Goal: Information Seeking & Learning: Learn about a topic

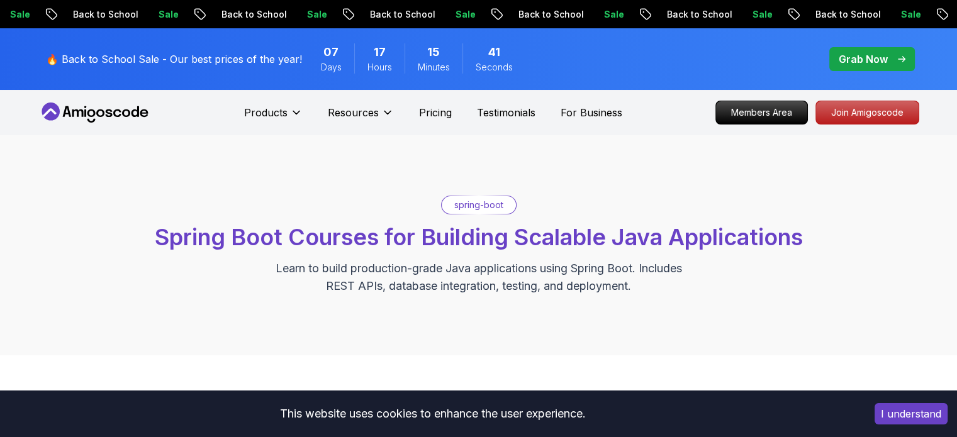
drag, startPoint x: 0, startPoint y: 0, endPoint x: 653, endPoint y: 110, distance: 662.0
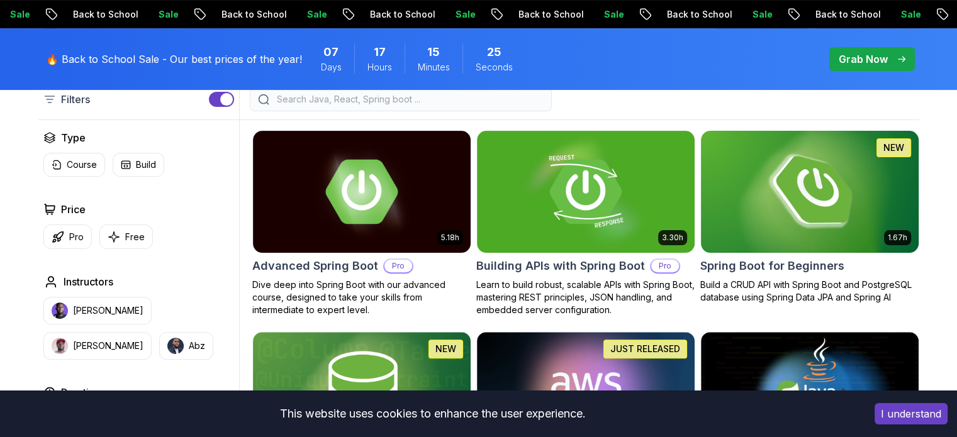
scroll to position [342, 0]
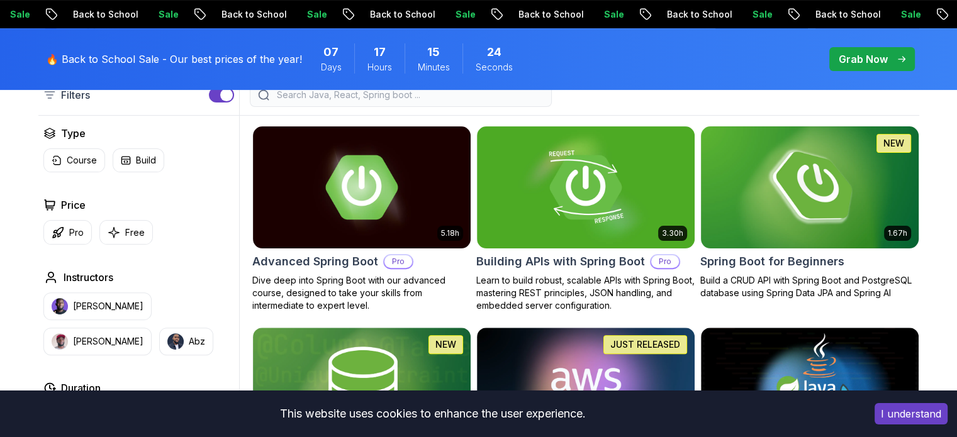
click at [727, 240] on img at bounding box center [810, 187] width 229 height 128
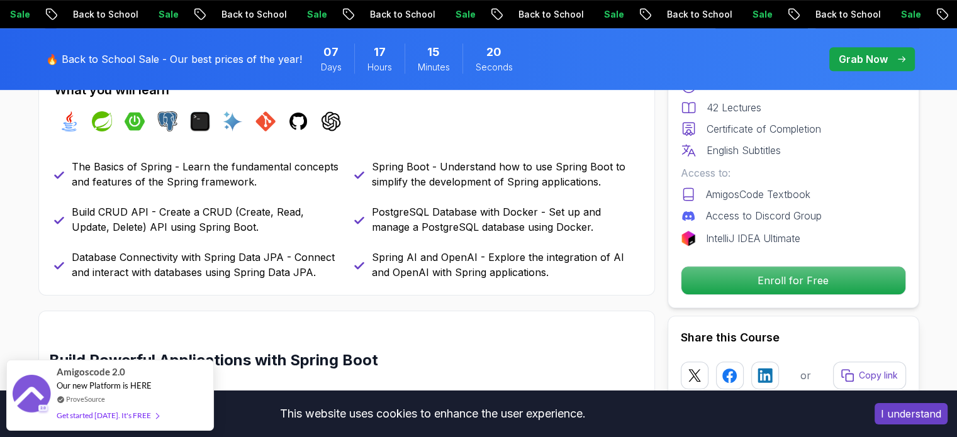
scroll to position [576, 0]
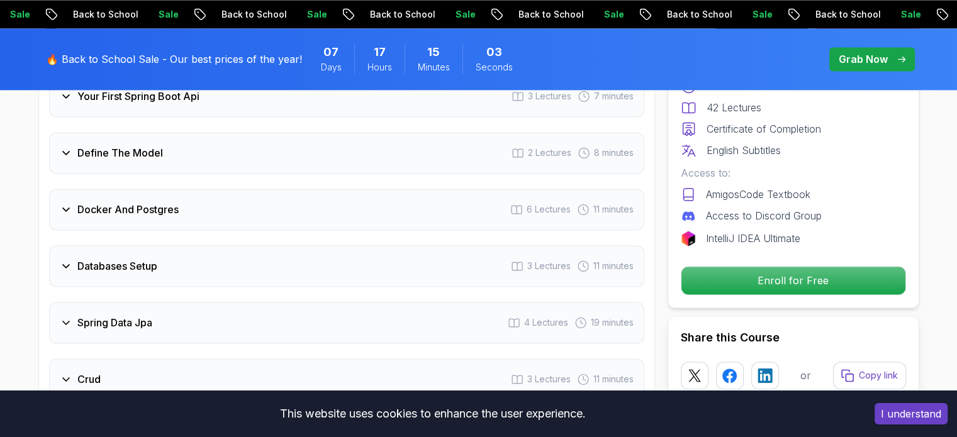
click at [470, 245] on div "Databases Setup 3 Lectures 11 minutes" at bounding box center [346, 266] width 595 height 42
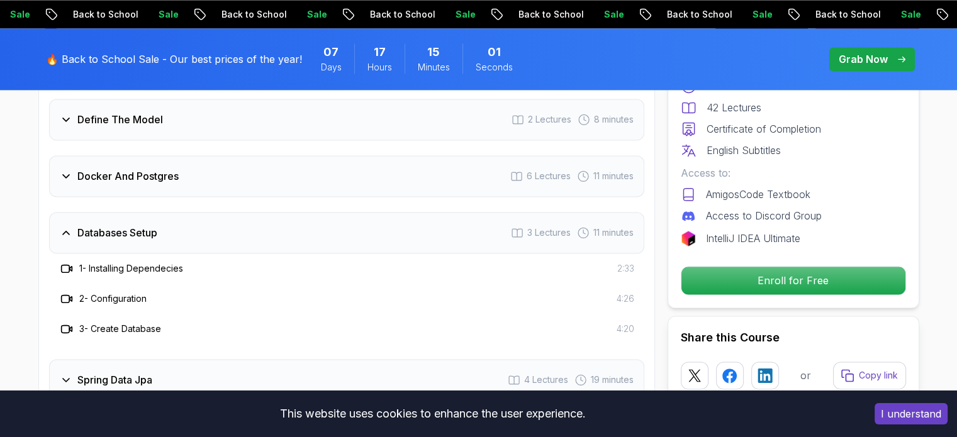
scroll to position [1881, 0]
click at [418, 226] on div "Databases Setup 3 Lectures 11 minutes" at bounding box center [346, 233] width 595 height 42
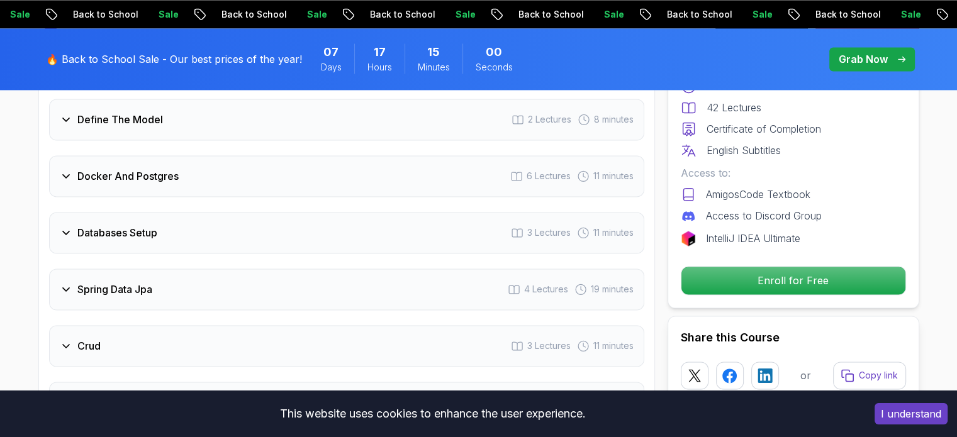
click at [385, 155] on div "Docker And Postgres 6 Lectures 11 minutes" at bounding box center [346, 176] width 595 height 42
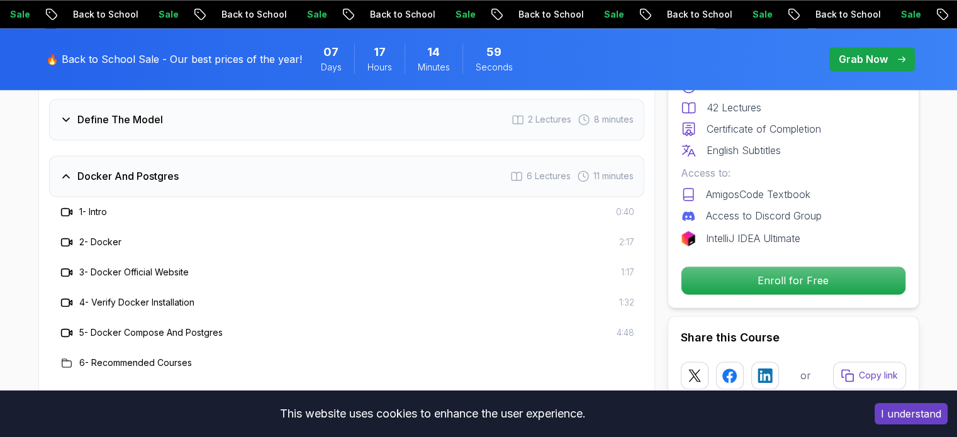
click at [347, 155] on div "Docker And Postgres 6 Lectures 11 minutes" at bounding box center [346, 176] width 595 height 42
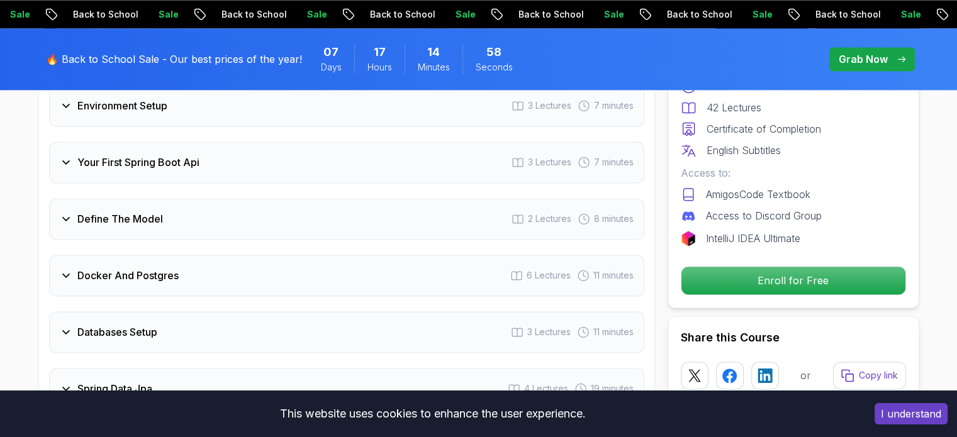
scroll to position [1780, 0]
click at [295, 200] on div "Define The Model 2 Lectures 8 minutes" at bounding box center [346, 221] width 595 height 42
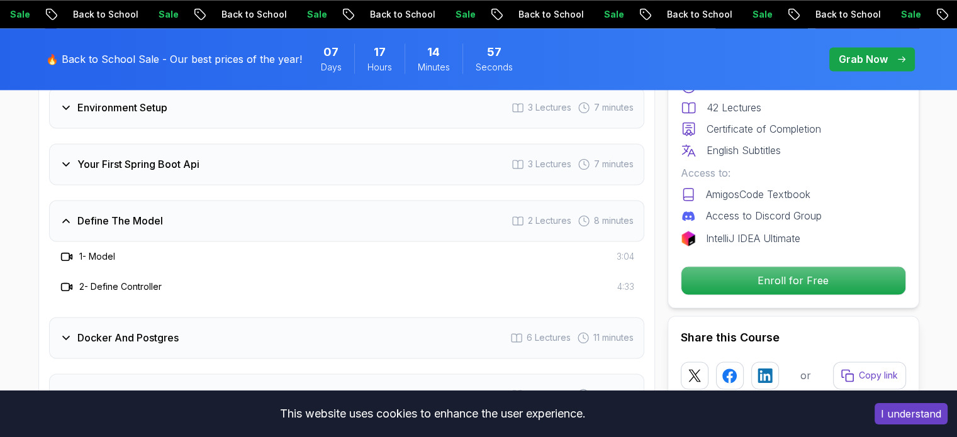
click at [295, 200] on div "Define The Model 2 Lectures 8 minutes" at bounding box center [346, 221] width 595 height 42
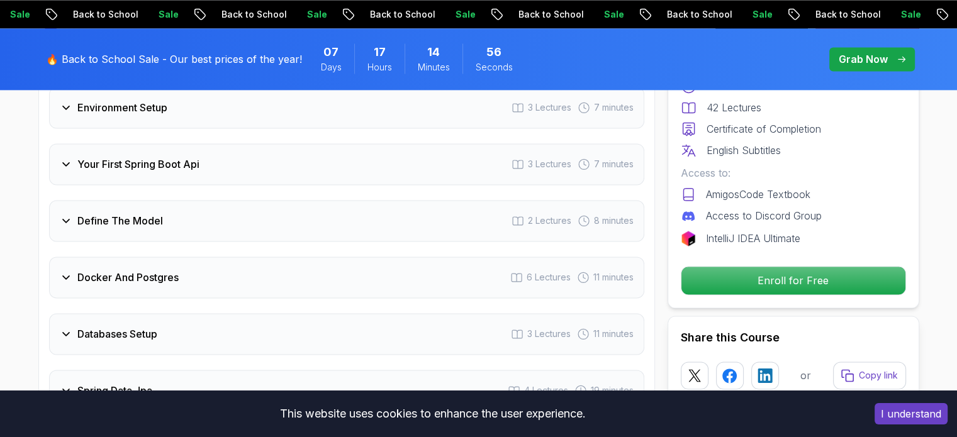
click at [285, 144] on div "Your First Spring Boot Api 3 Lectures 7 minutes" at bounding box center [346, 165] width 595 height 42
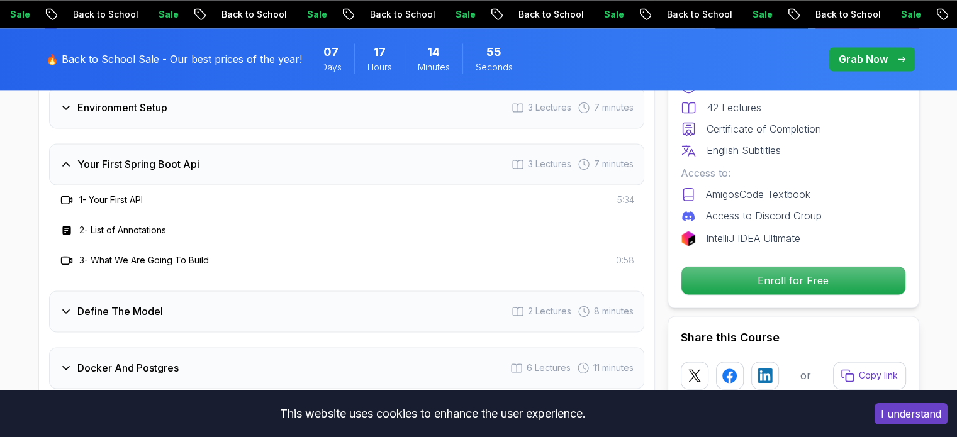
click at [277, 144] on div "Your First Spring Boot Api 3 Lectures 7 minutes" at bounding box center [346, 165] width 595 height 42
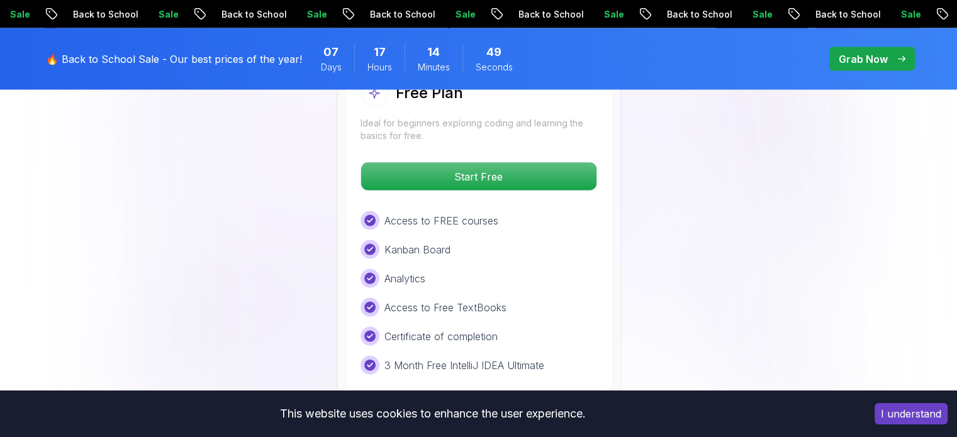
scroll to position [2648, 0]
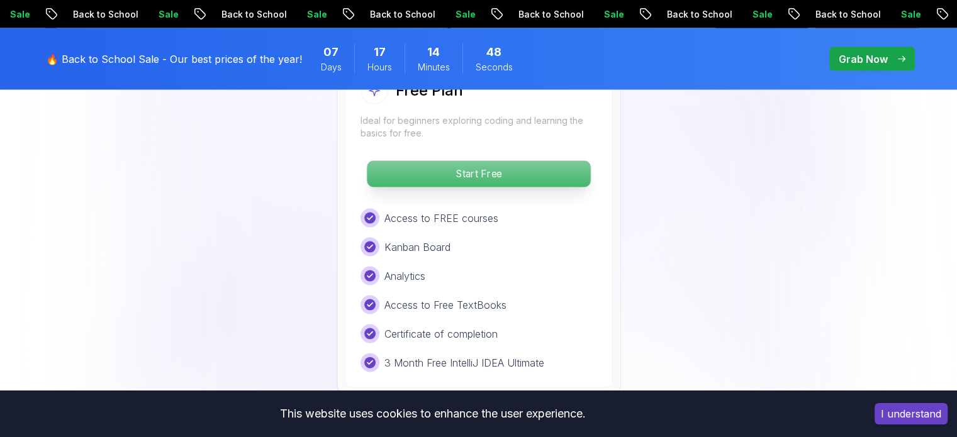
click at [379, 161] on p "Start Free" at bounding box center [478, 174] width 223 height 26
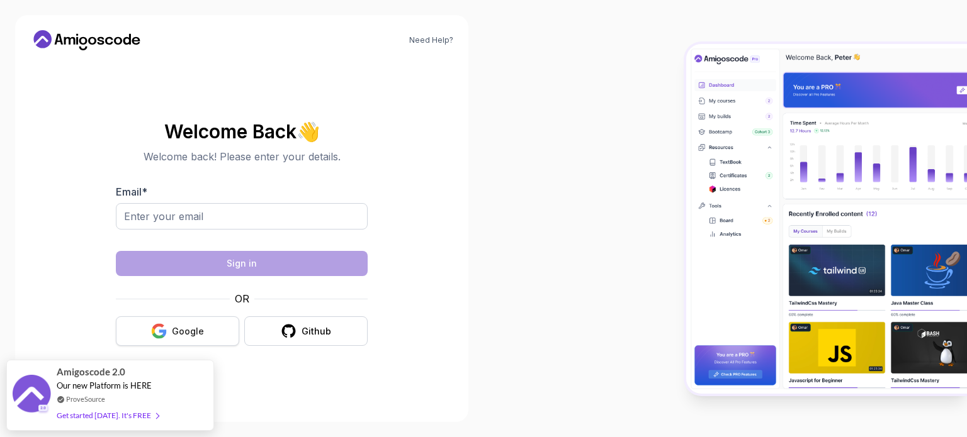
click at [191, 327] on div "Google" at bounding box center [188, 331] width 32 height 13
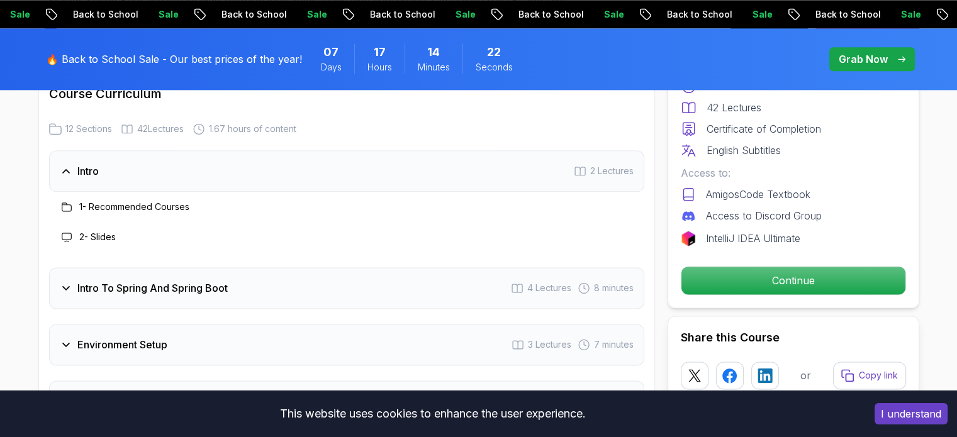
scroll to position [1664, 0]
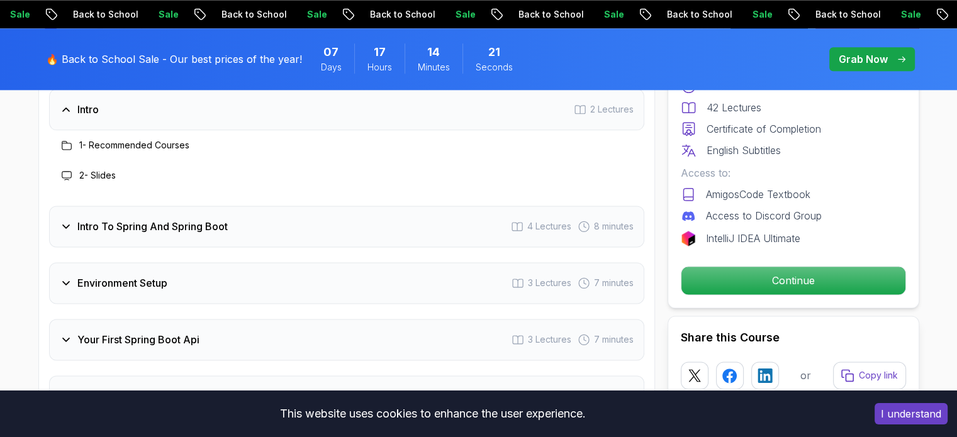
click at [418, 214] on div "Intro To Spring And Spring Boot 4 Lectures 8 minutes" at bounding box center [346, 227] width 595 height 42
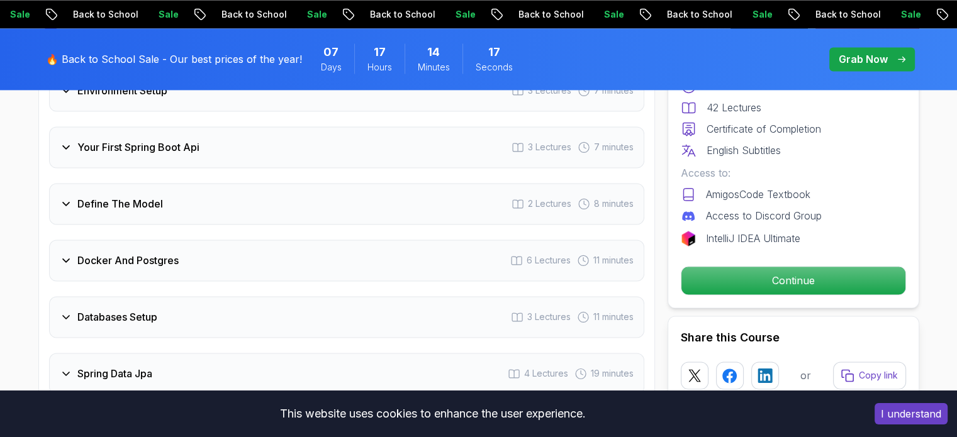
scroll to position [1913, 0]
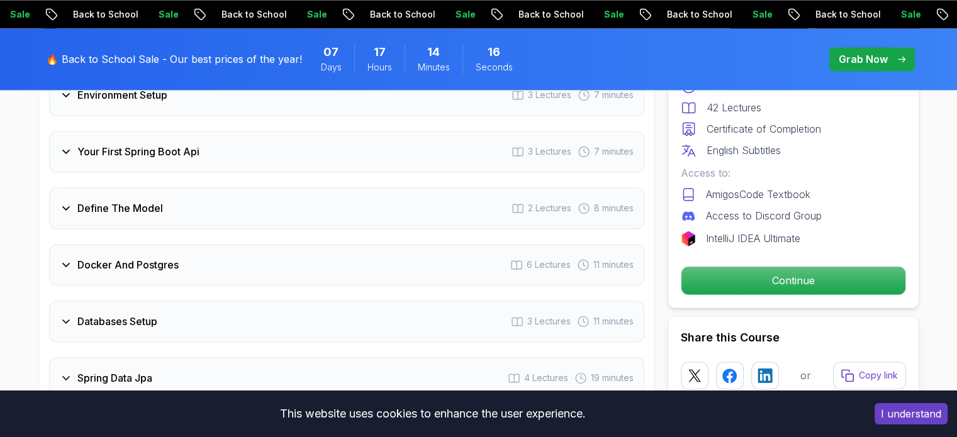
click at [266, 133] on div "Your First Spring Boot Api 3 Lectures 7 minutes" at bounding box center [346, 152] width 595 height 42
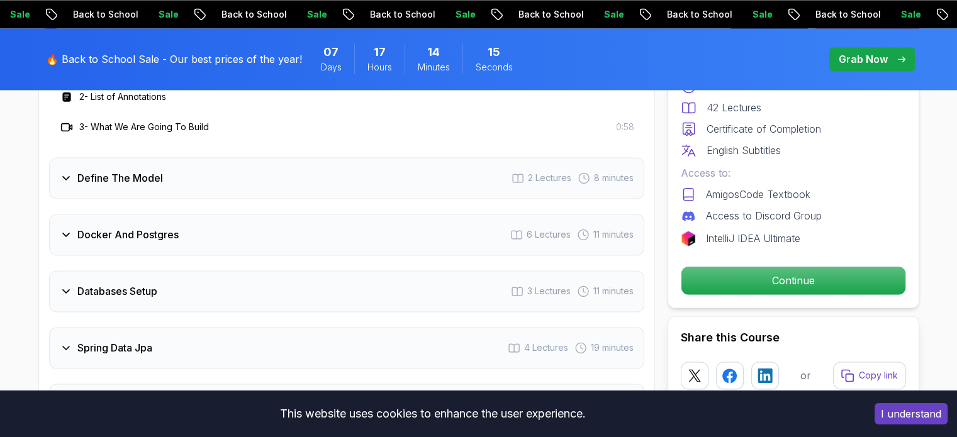
click at [199, 159] on div "Define The Model 2 Lectures 8 minutes" at bounding box center [346, 178] width 595 height 42
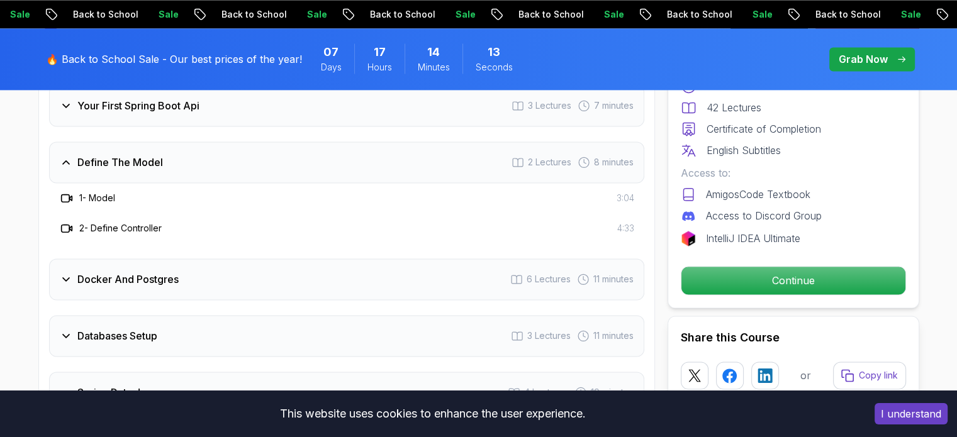
scroll to position [1840, 0]
click at [150, 270] on h3 "Docker And Postgres" at bounding box center [127, 277] width 101 height 15
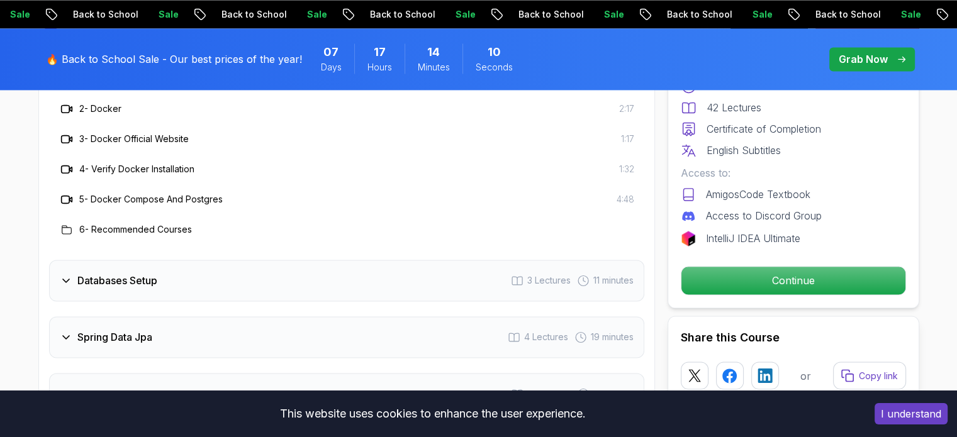
scroll to position [2016, 0]
click at [150, 272] on h3 "Databases Setup" at bounding box center [117, 279] width 80 height 15
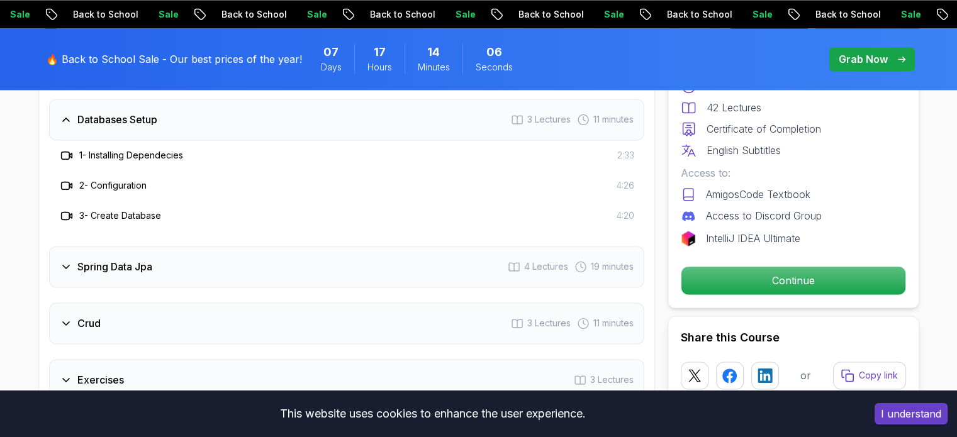
click at [150, 259] on h3 "Spring Data Jpa" at bounding box center [114, 266] width 75 height 15
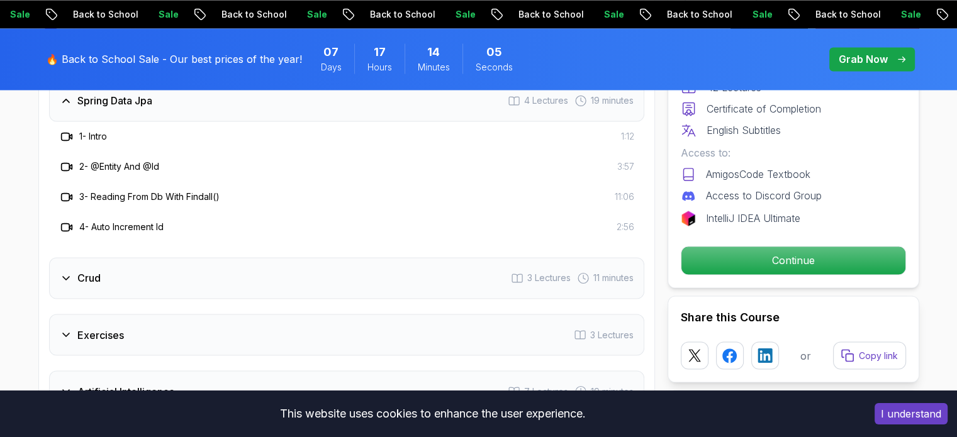
scroll to position [2072, 0]
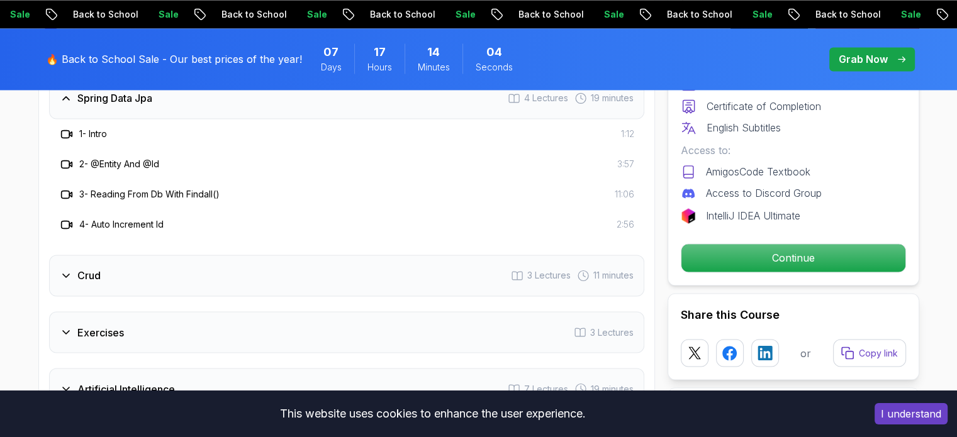
click at [147, 255] on div "Crud 3 Lectures 11 minutes" at bounding box center [346, 276] width 595 height 42
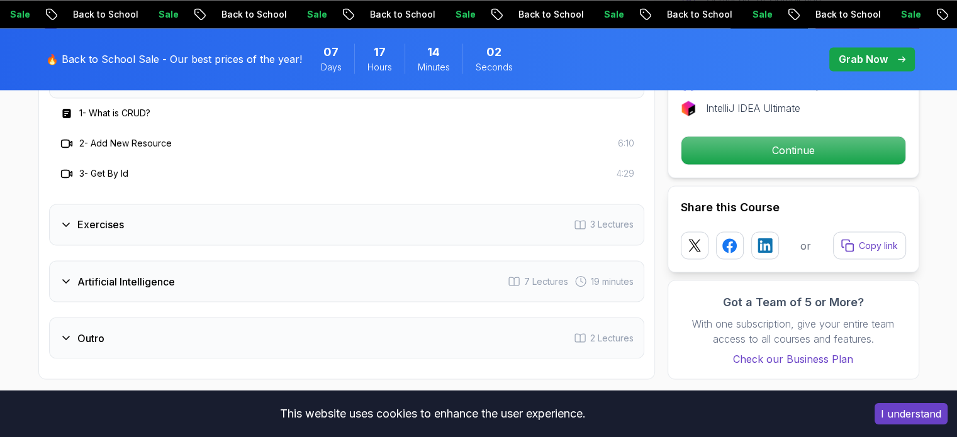
scroll to position [2148, 0]
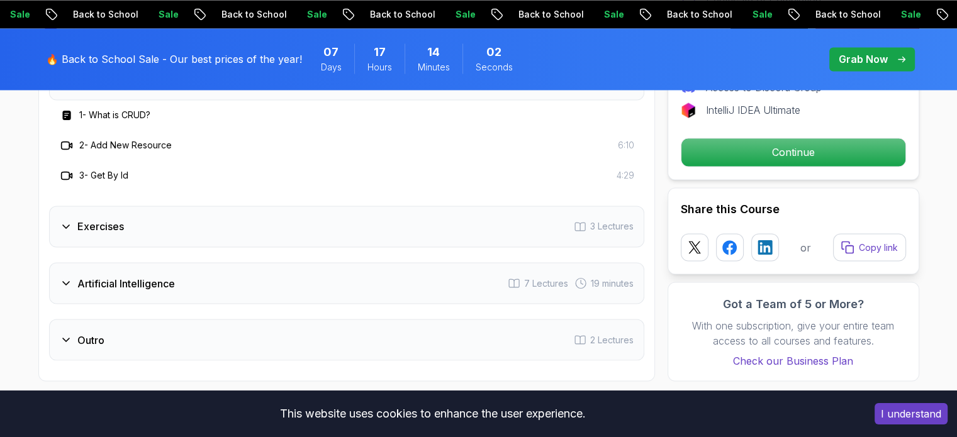
click at [137, 276] on h3 "Artificial Intelligence" at bounding box center [126, 283] width 98 height 15
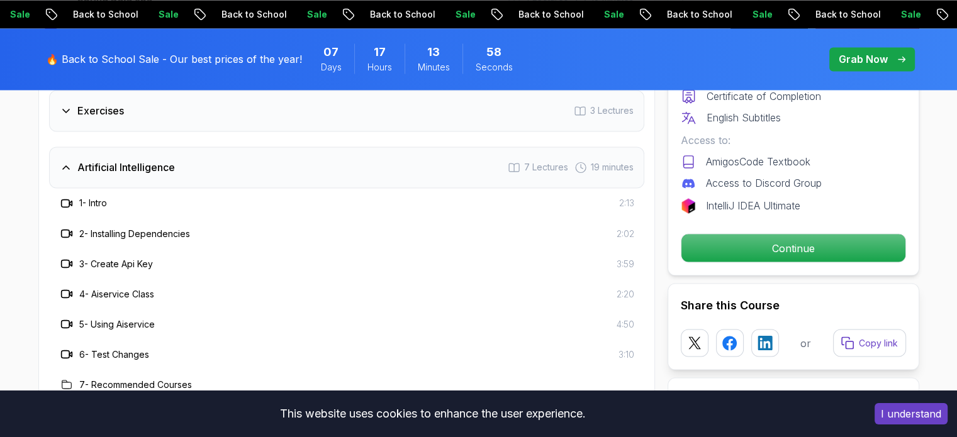
scroll to position [2173, 0]
click at [101, 197] on h3 "1 - Intro" at bounding box center [93, 203] width 28 height 13
click at [83, 160] on h3 "Artificial Intelligence" at bounding box center [126, 167] width 98 height 15
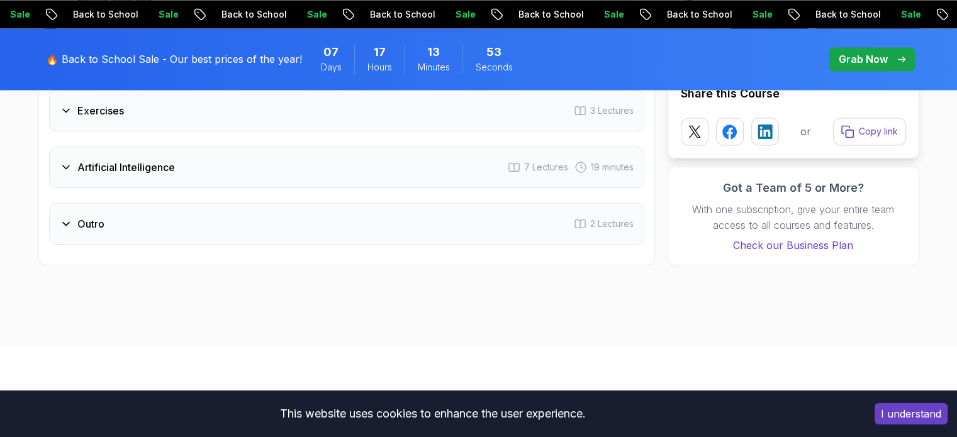
click at [83, 160] on h3 "Artificial Intelligence" at bounding box center [126, 167] width 98 height 15
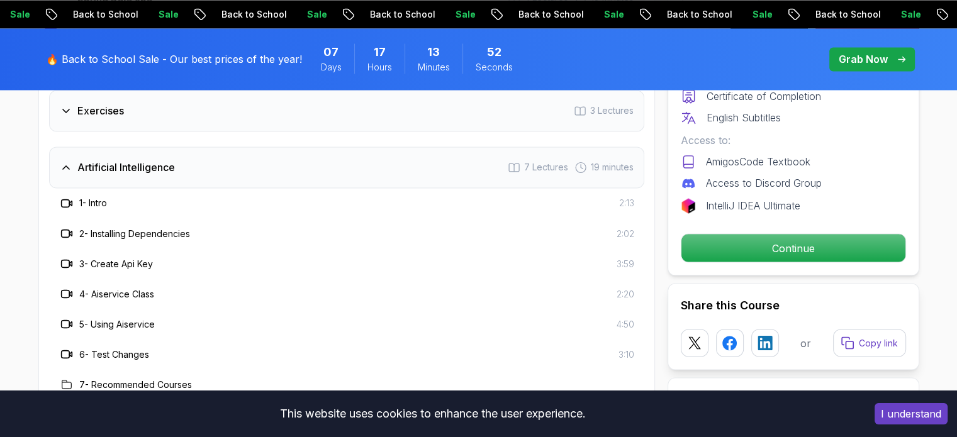
click at [86, 160] on h3 "Artificial Intelligence" at bounding box center [126, 167] width 98 height 15
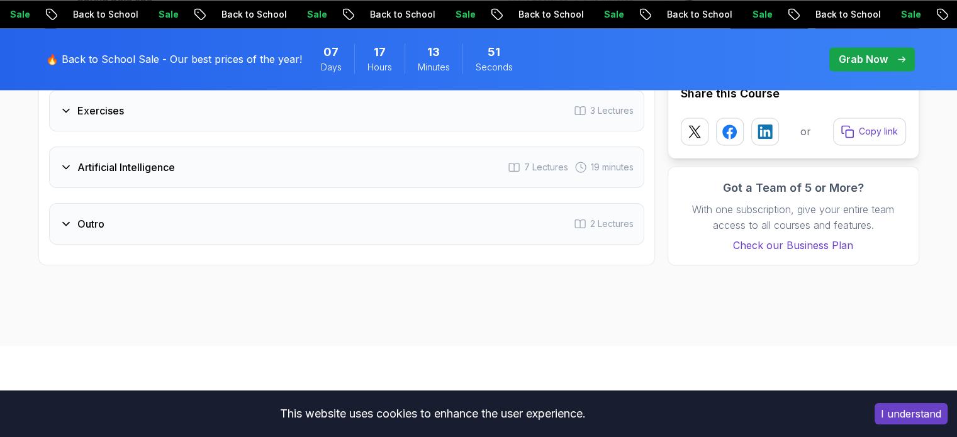
click at [88, 217] on h3 "Outro" at bounding box center [90, 224] width 27 height 15
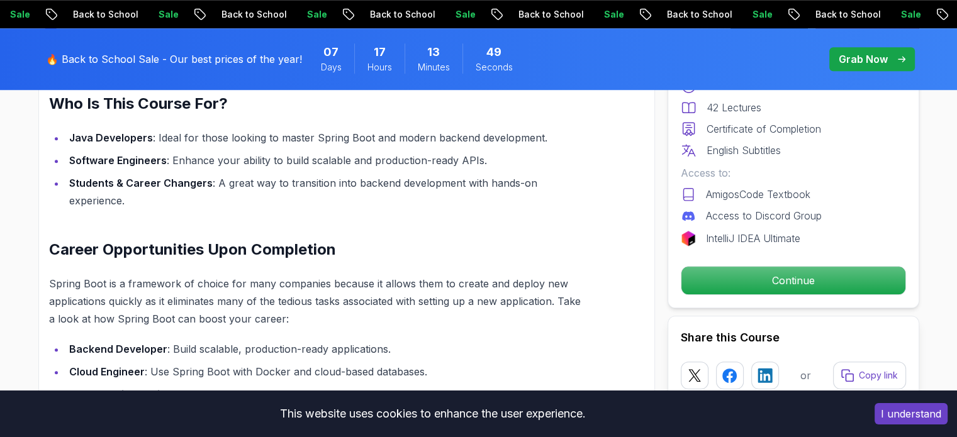
scroll to position [1005, 0]
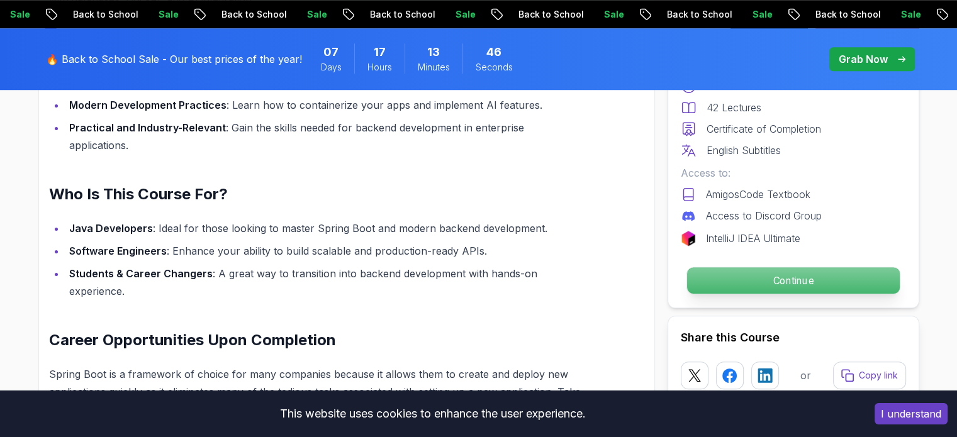
click at [704, 275] on p "Continue" at bounding box center [793, 281] width 213 height 26
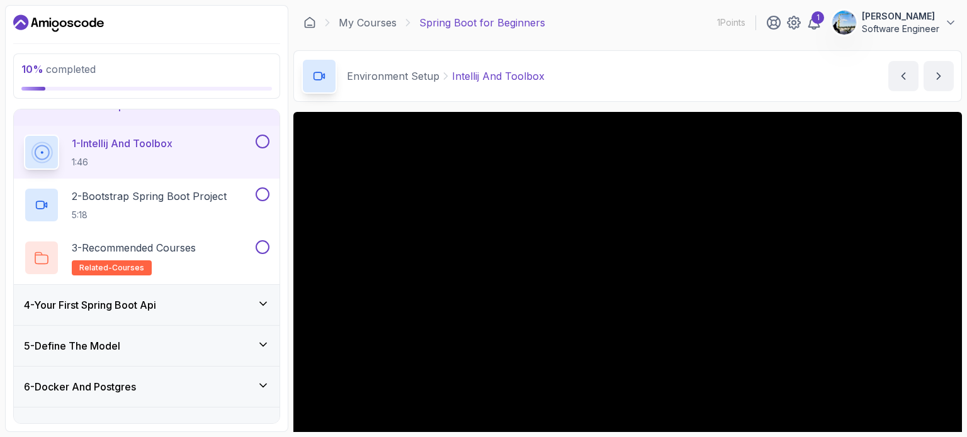
scroll to position [203, 0]
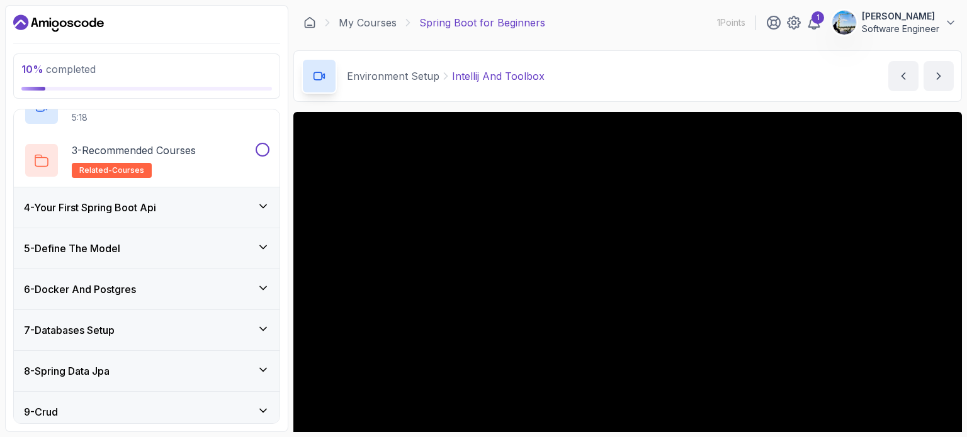
click at [181, 201] on div "4 - Your First Spring Boot Api" at bounding box center [146, 207] width 245 height 15
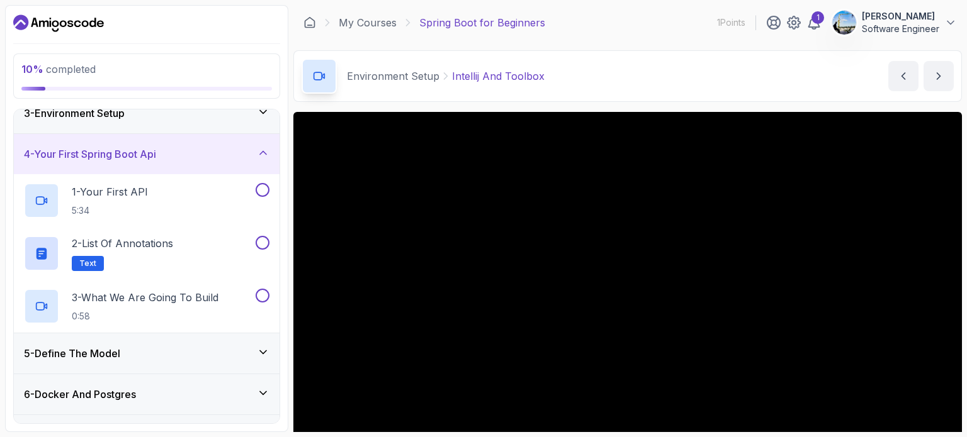
scroll to position [0, 0]
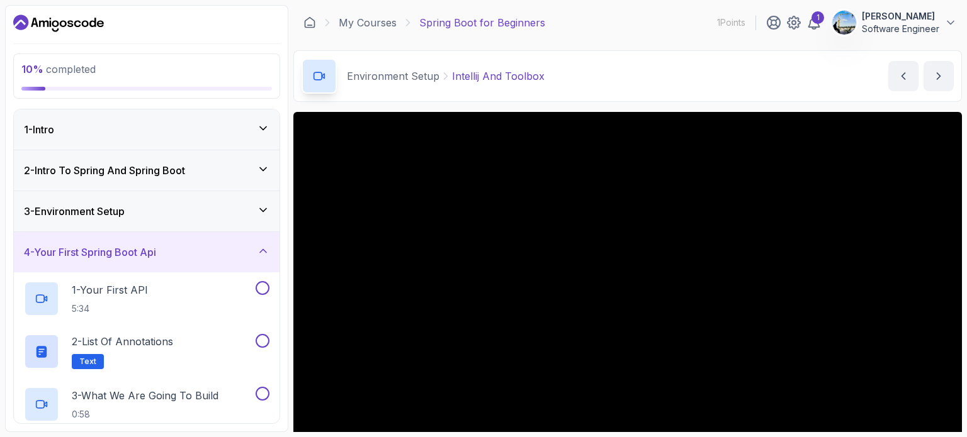
click at [168, 168] on h3 "2 - Intro To Spring And Spring Boot" at bounding box center [104, 170] width 161 height 15
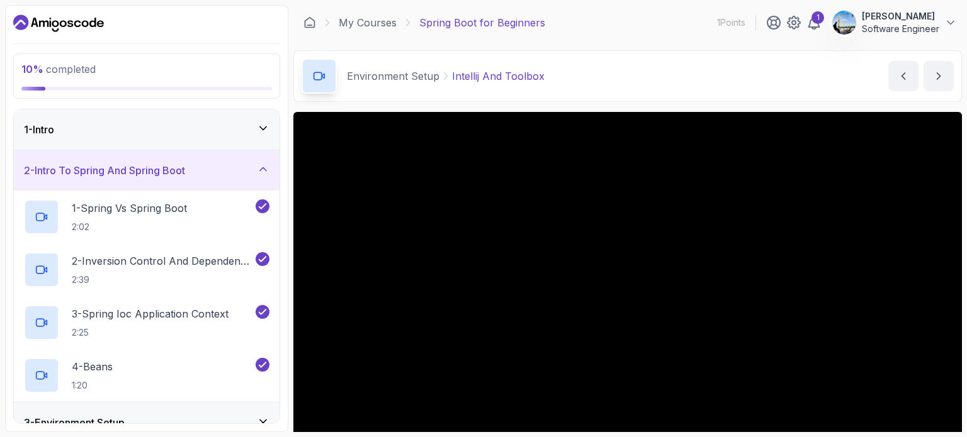
click at [174, 110] on div "1 - Intro" at bounding box center [147, 130] width 266 height 40
